Goal: Check status: Check status

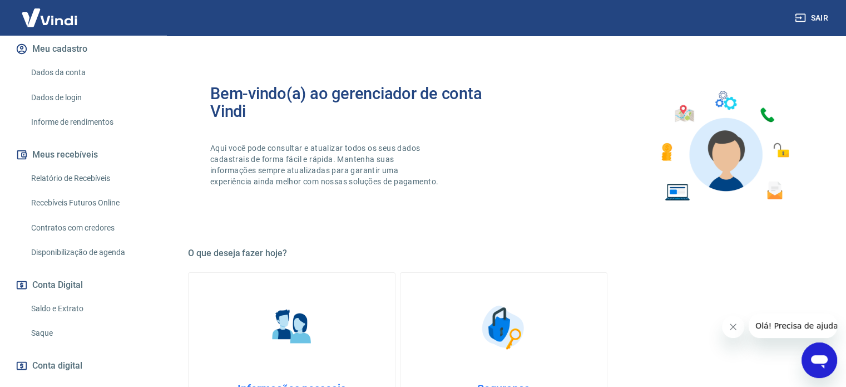
scroll to position [167, 0]
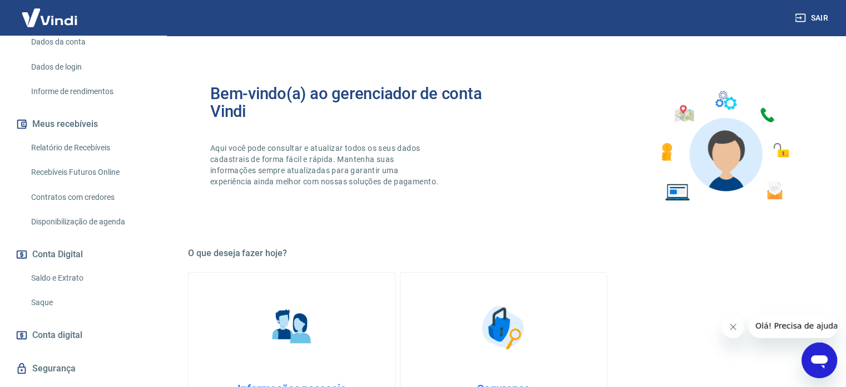
click at [71, 156] on link "Relatório de Recebíveis" at bounding box center [90, 147] width 126 height 23
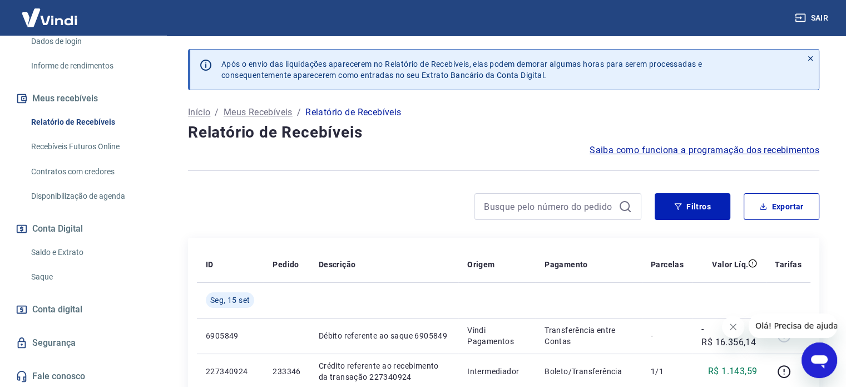
scroll to position [194, 0]
click at [45, 248] on link "Saldo e Extrato" at bounding box center [90, 251] width 126 height 23
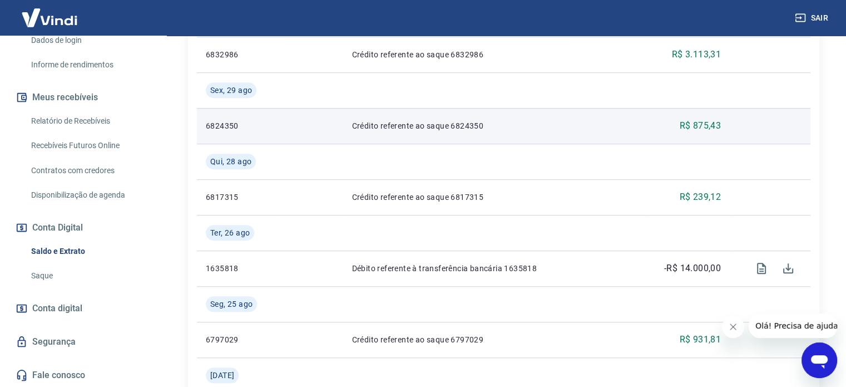
scroll to position [668, 0]
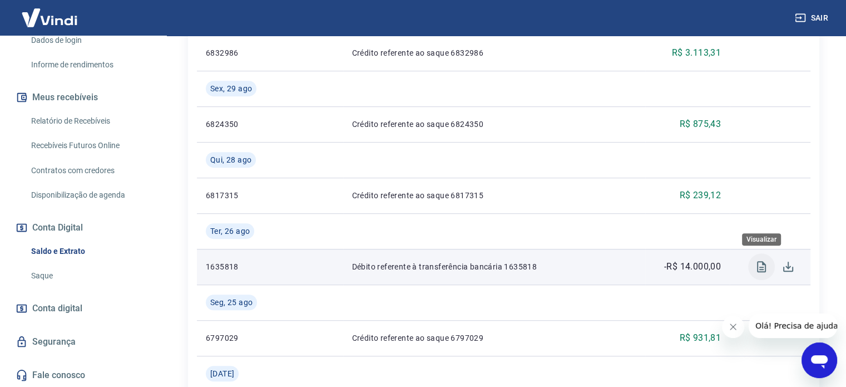
click at [758, 268] on icon "Visualizar" at bounding box center [761, 266] width 13 height 13
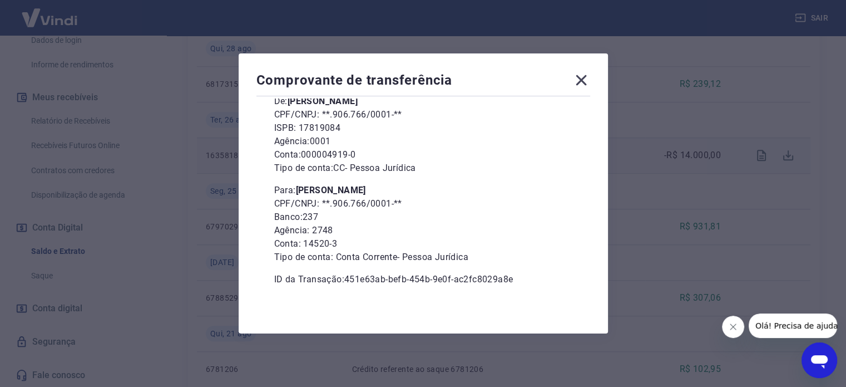
scroll to position [102, 0]
click at [585, 80] on icon at bounding box center [581, 80] width 11 height 11
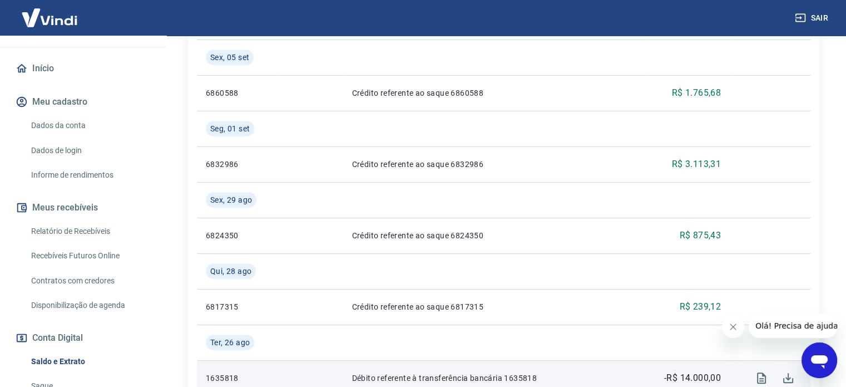
scroll to position [82, 0]
click at [74, 227] on link "Relatório de Recebíveis" at bounding box center [90, 232] width 126 height 23
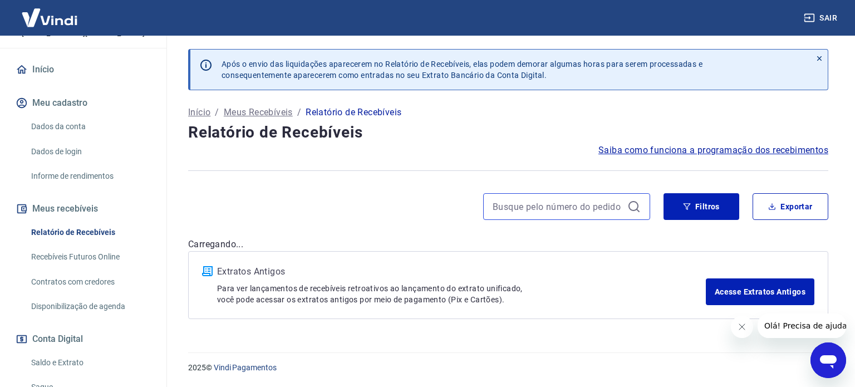
click at [547, 213] on input at bounding box center [557, 206] width 130 height 17
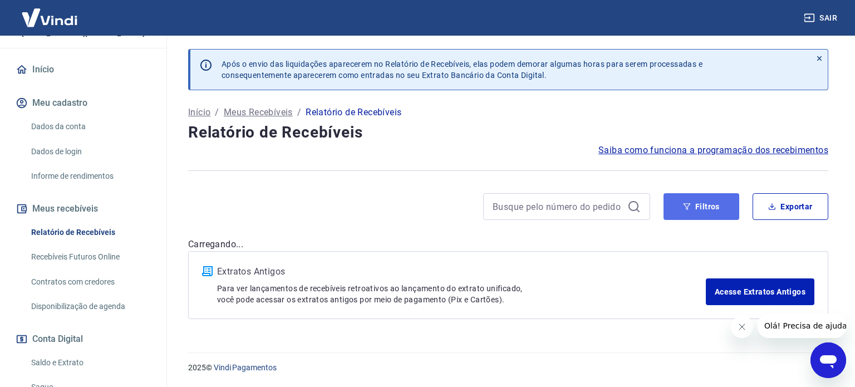
click at [713, 209] on button "Filtros" at bounding box center [701, 206] width 76 height 27
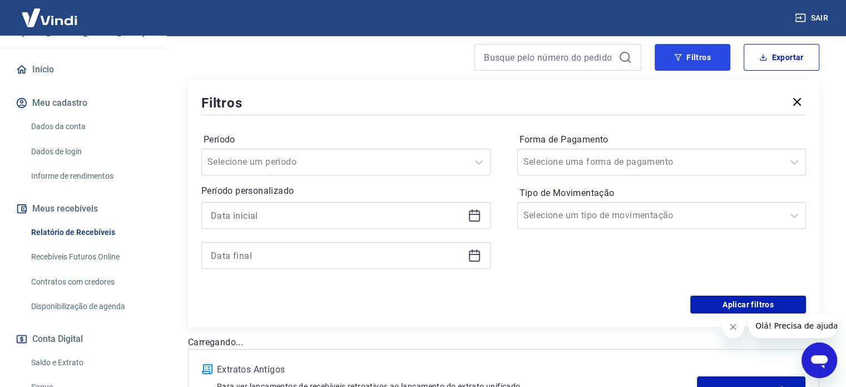
scroll to position [167, 0]
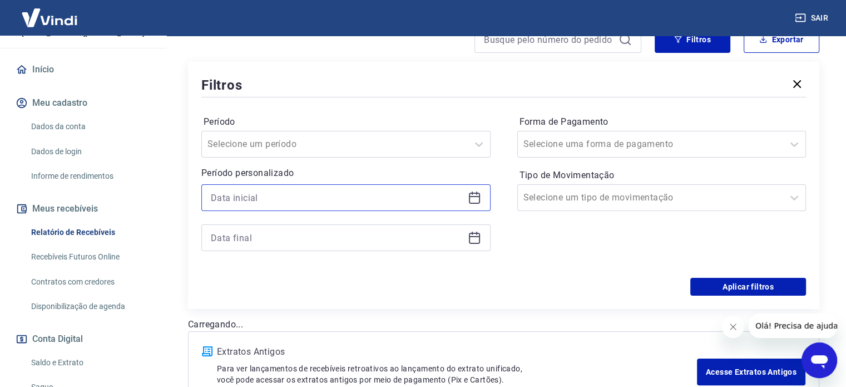
click at [273, 194] on input at bounding box center [337, 197] width 253 height 17
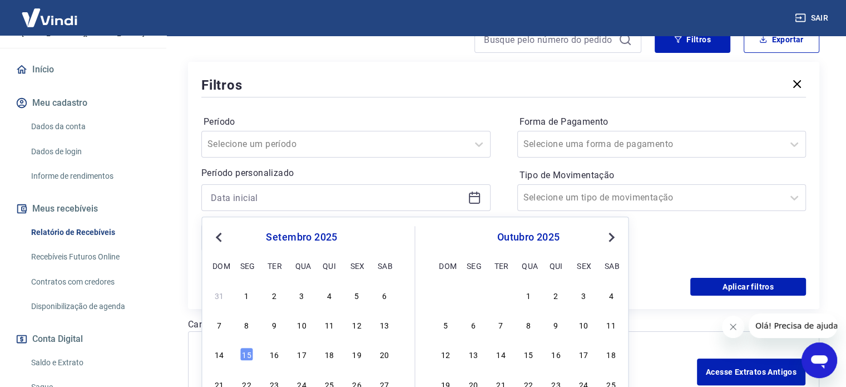
click at [250, 297] on div "1" at bounding box center [246, 294] width 13 height 13
click at [249, 295] on div "Filtros Período Selecione um período Período personalizado Previous Month Next …" at bounding box center [503, 185] width 631 height 247
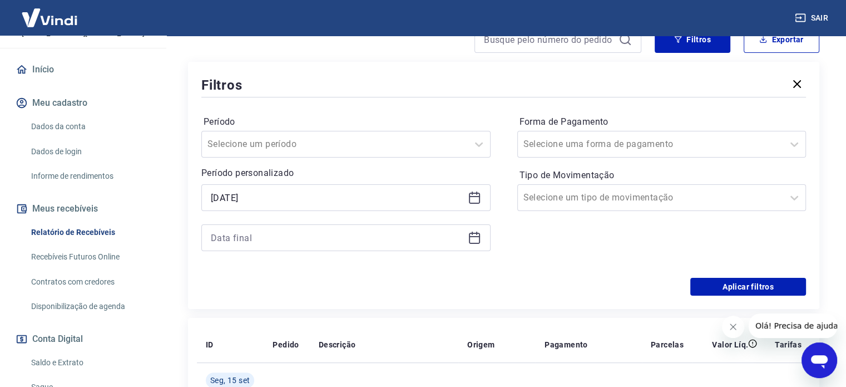
type input "01/09/2025"
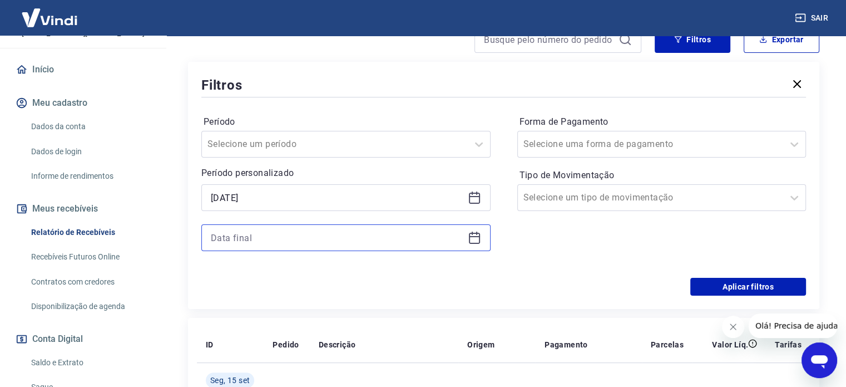
click at [269, 235] on input at bounding box center [337, 237] width 253 height 17
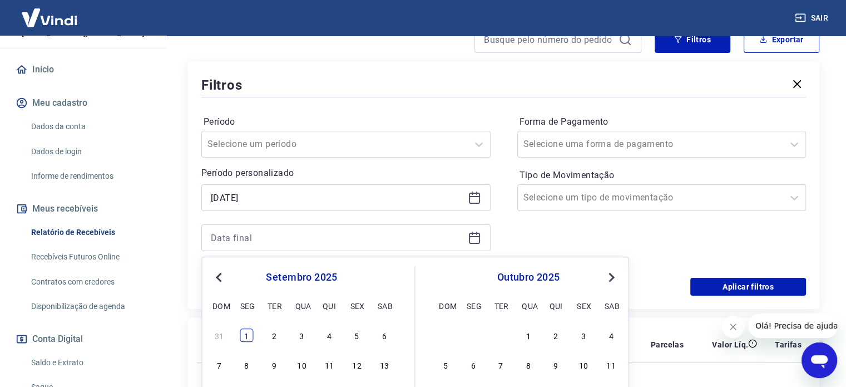
click at [249, 334] on div "1" at bounding box center [246, 334] width 13 height 13
click at [249, 335] on th "ID" at bounding box center [230, 345] width 67 height 36
type input "01/09/2025"
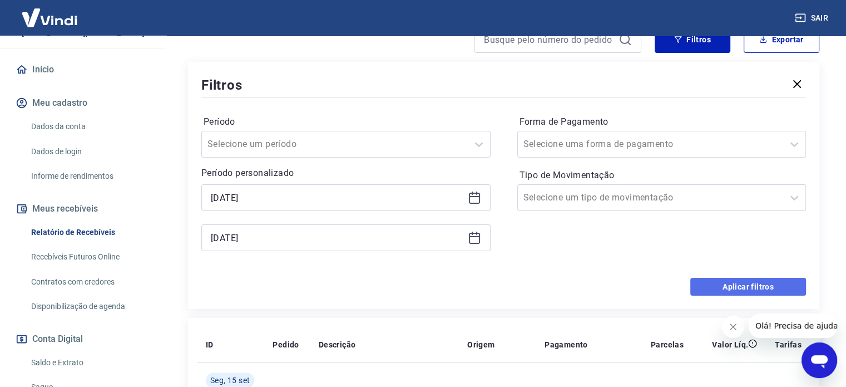
click at [749, 291] on button "Aplicar filtros" at bounding box center [748, 287] width 116 height 18
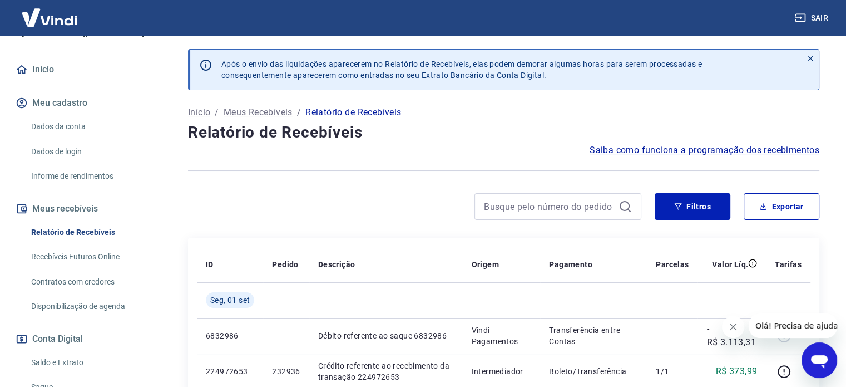
click at [737, 333] on button "Fechar mensagem da empresa" at bounding box center [733, 326] width 22 height 22
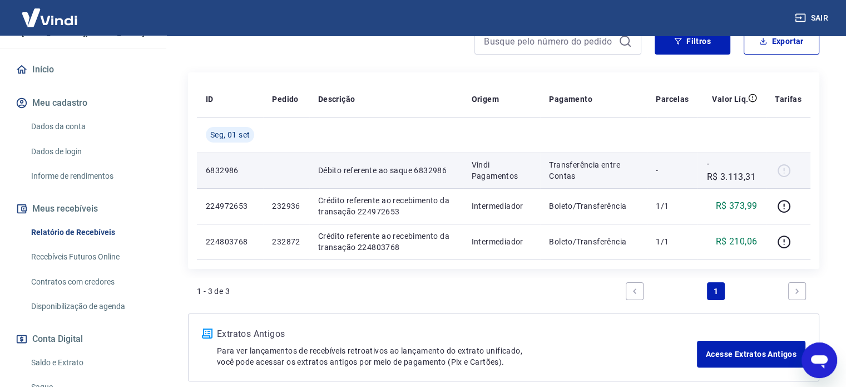
scroll to position [167, 0]
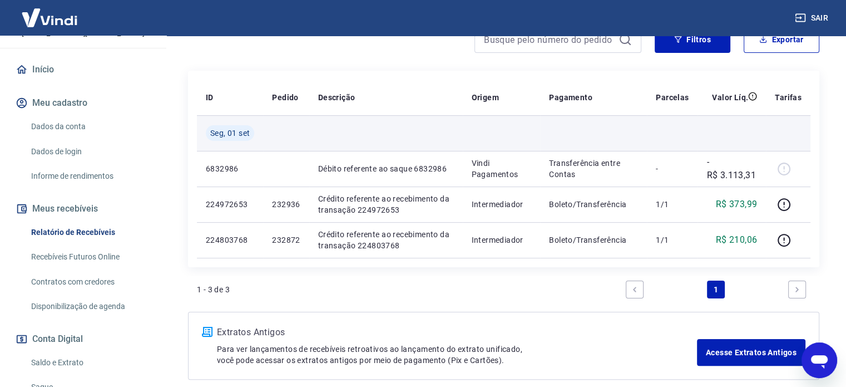
click at [541, 142] on td at bounding box center [593, 133] width 107 height 36
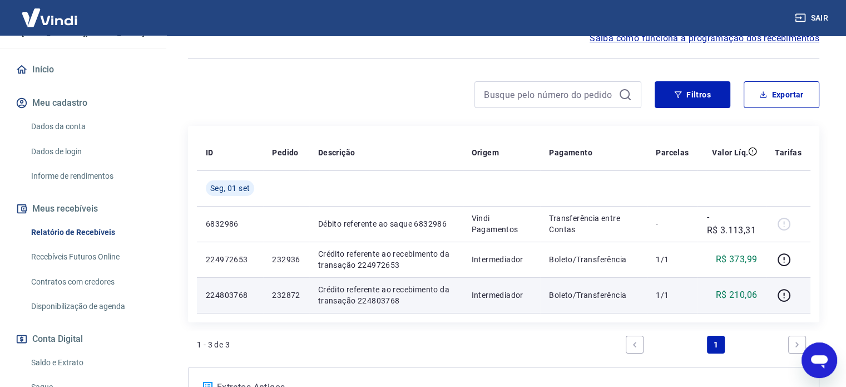
scroll to position [111, 0]
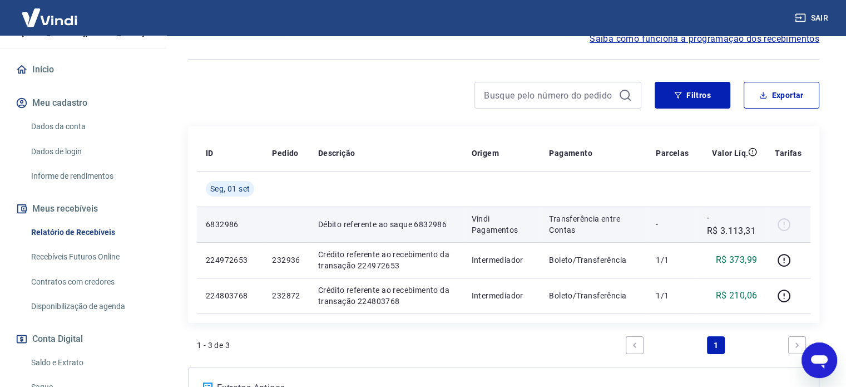
click at [782, 226] on div at bounding box center [788, 224] width 27 height 18
click at [452, 225] on p "Débito referente ao saque 6832986" at bounding box center [386, 224] width 136 height 11
click at [224, 223] on p "6832986" at bounding box center [230, 224] width 48 height 11
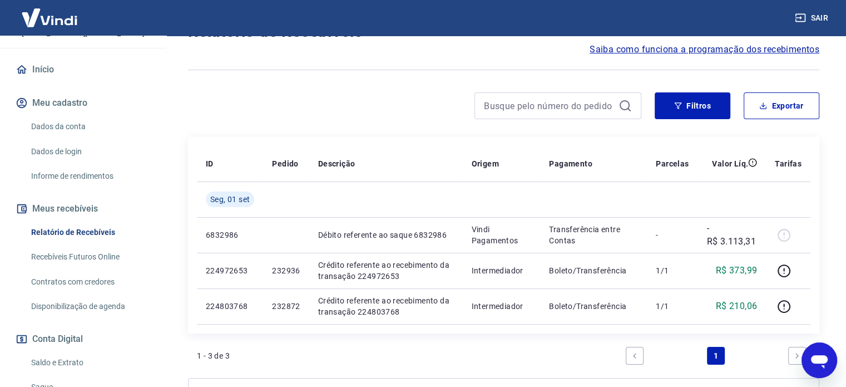
scroll to position [53, 0]
